Goal: Task Accomplishment & Management: Complete application form

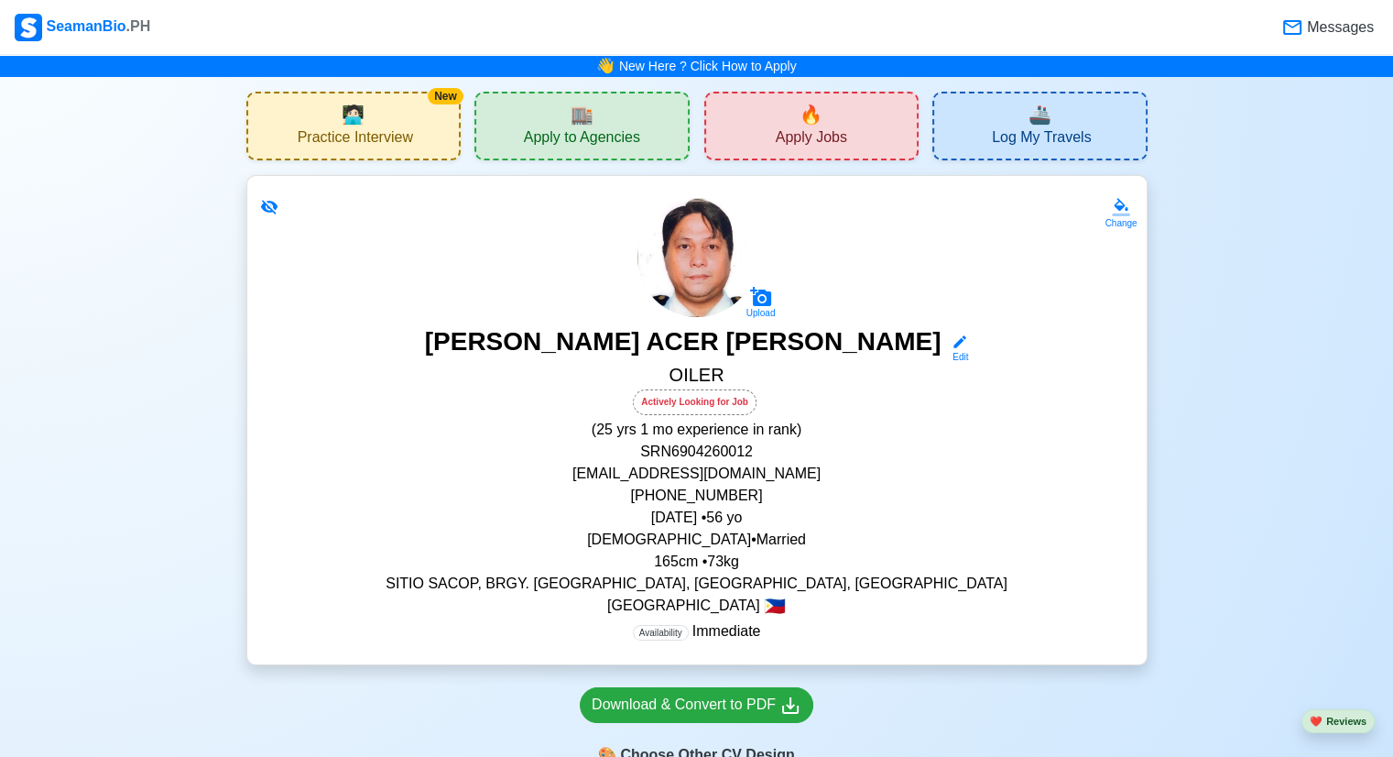
click at [1307, 28] on span "Messages" at bounding box center [1339, 27] width 71 height 22
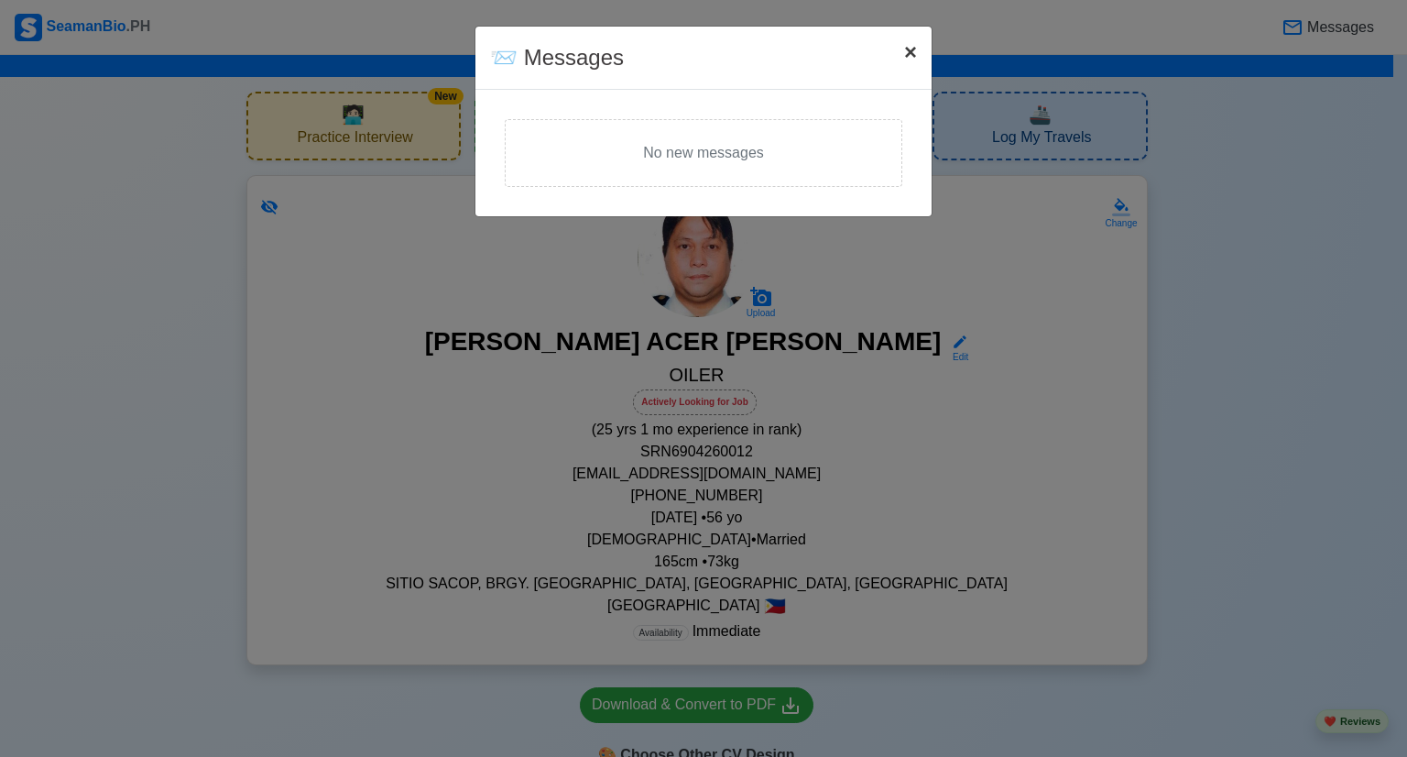
click at [917, 56] on button "× Close" at bounding box center [911, 52] width 42 height 51
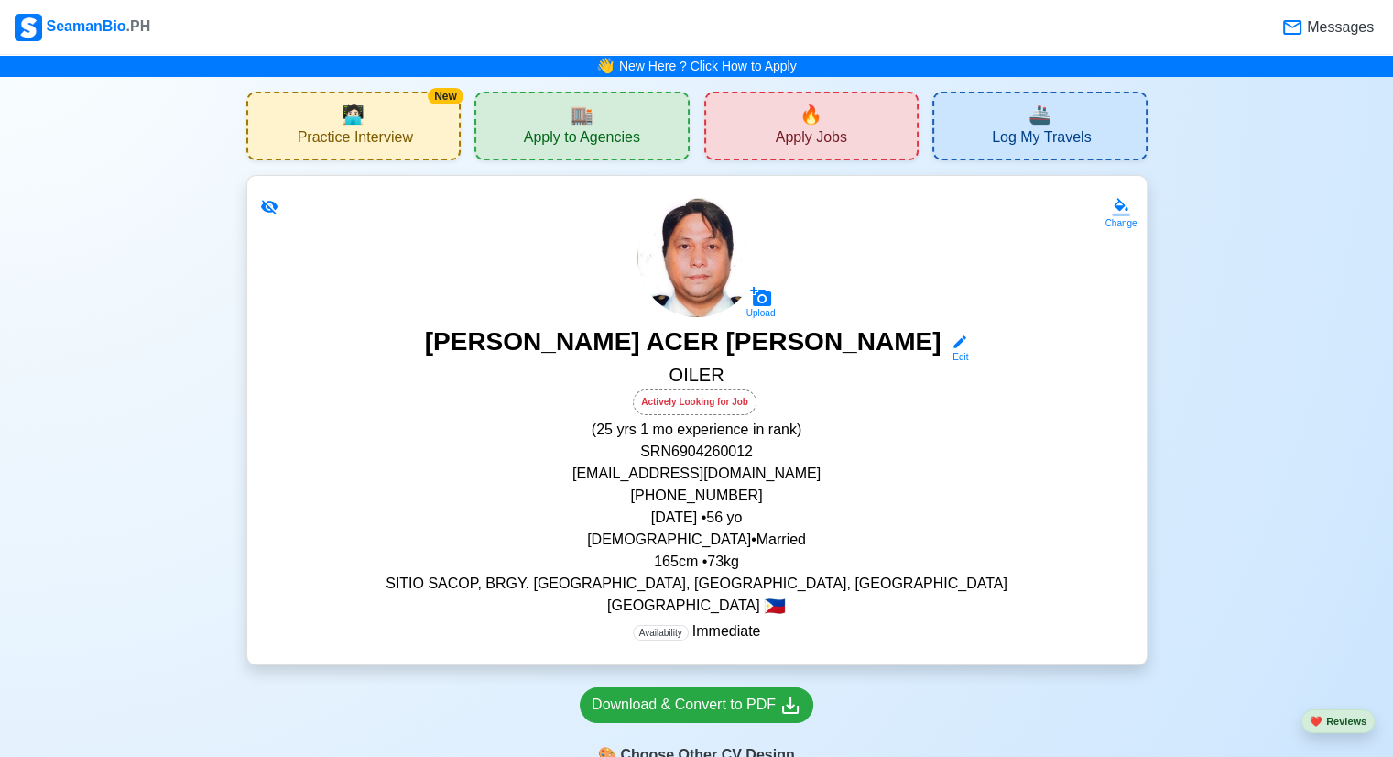
click at [835, 133] on span "Apply Jobs" at bounding box center [811, 139] width 71 height 23
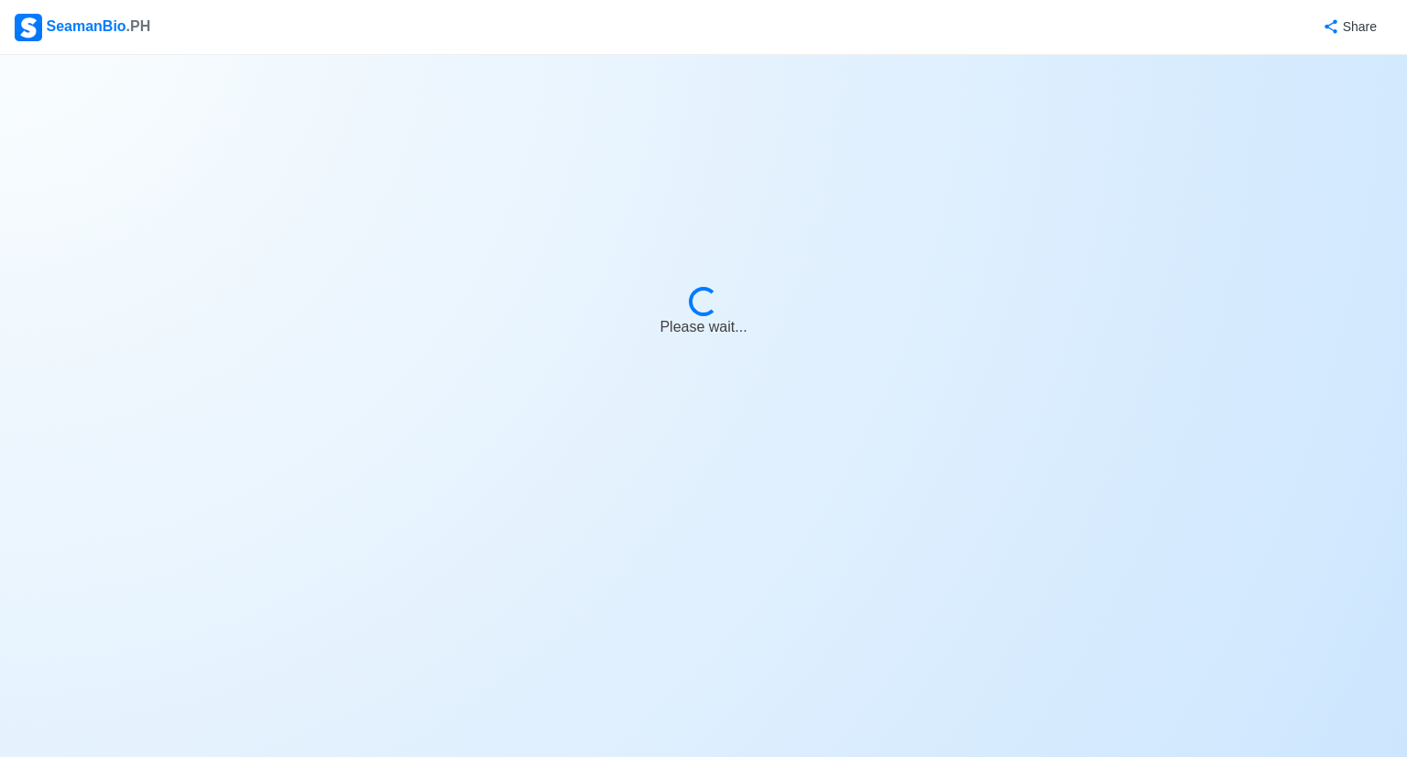
select select "Oiler"
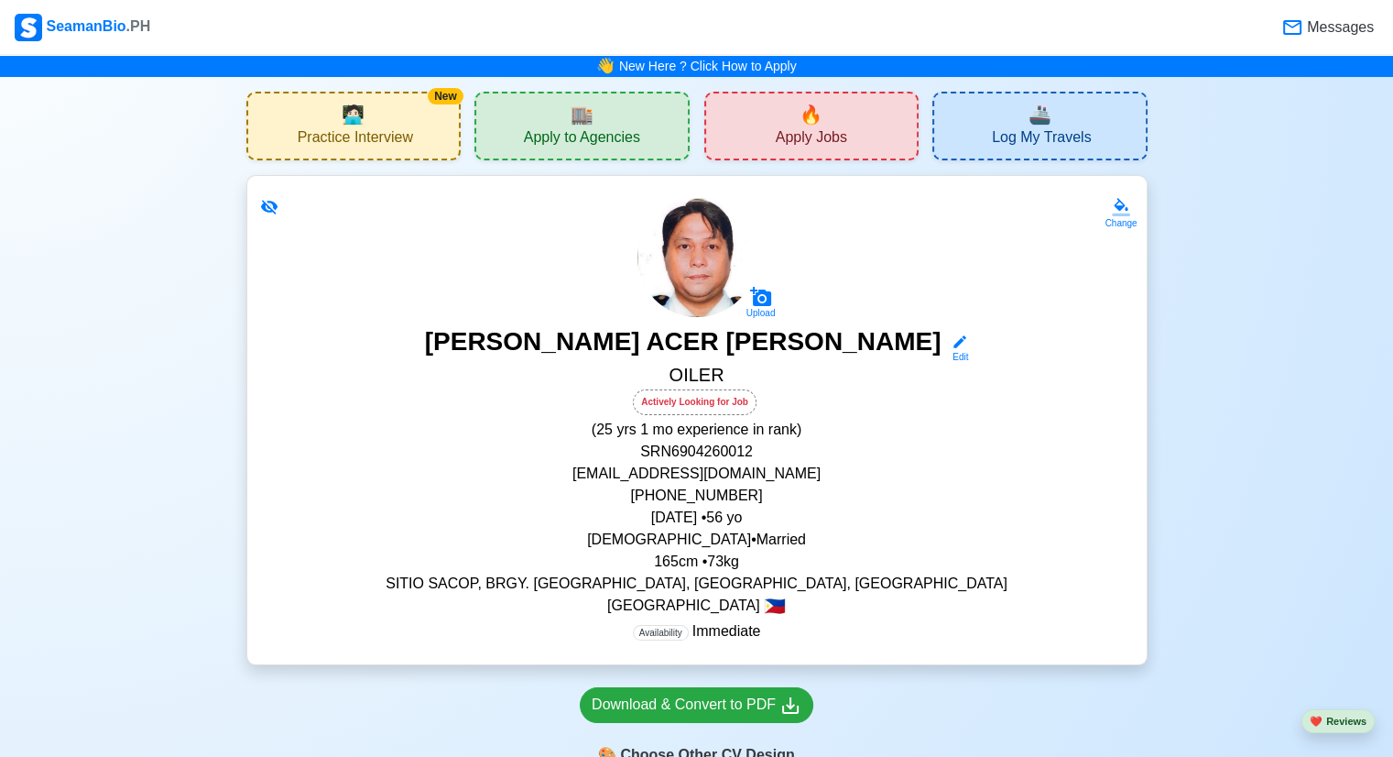
click at [577, 128] on span "Apply to Agencies" at bounding box center [582, 139] width 116 height 23
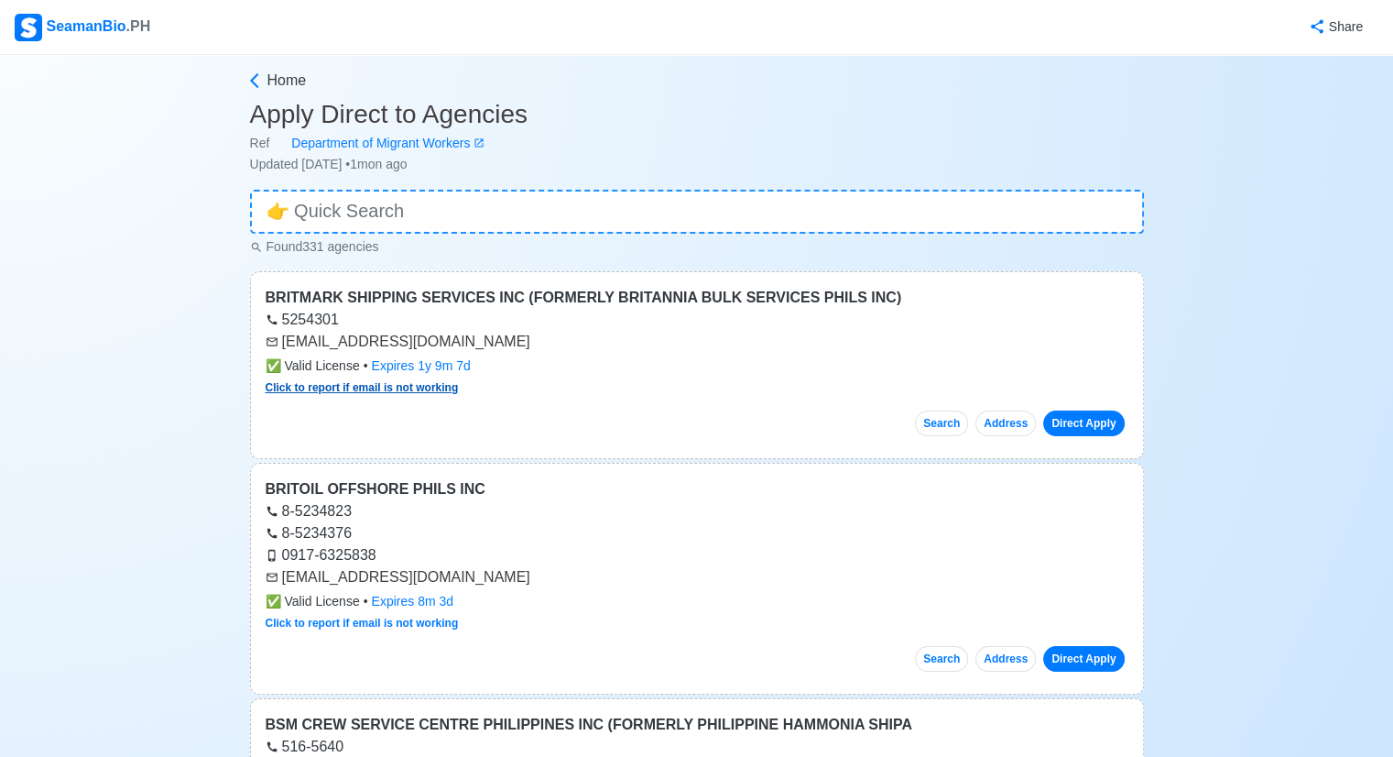
click at [421, 381] on link "Click to report if email is not working" at bounding box center [362, 387] width 193 height 13
click at [663, 617] on div "Click to report if email is not working" at bounding box center [697, 623] width 863 height 16
